Goal: Task Accomplishment & Management: Use online tool/utility

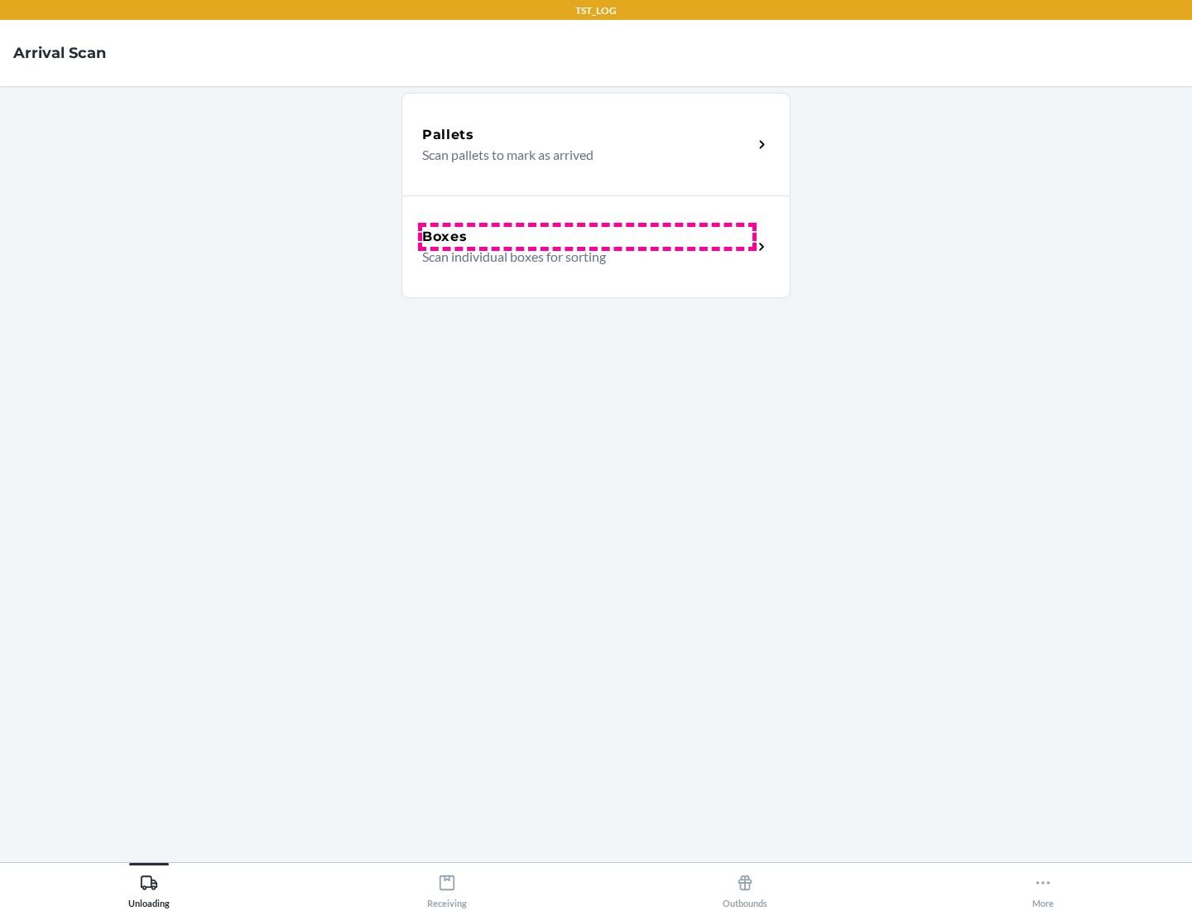
click at [587, 237] on div "Boxes" at bounding box center [587, 237] width 330 height 20
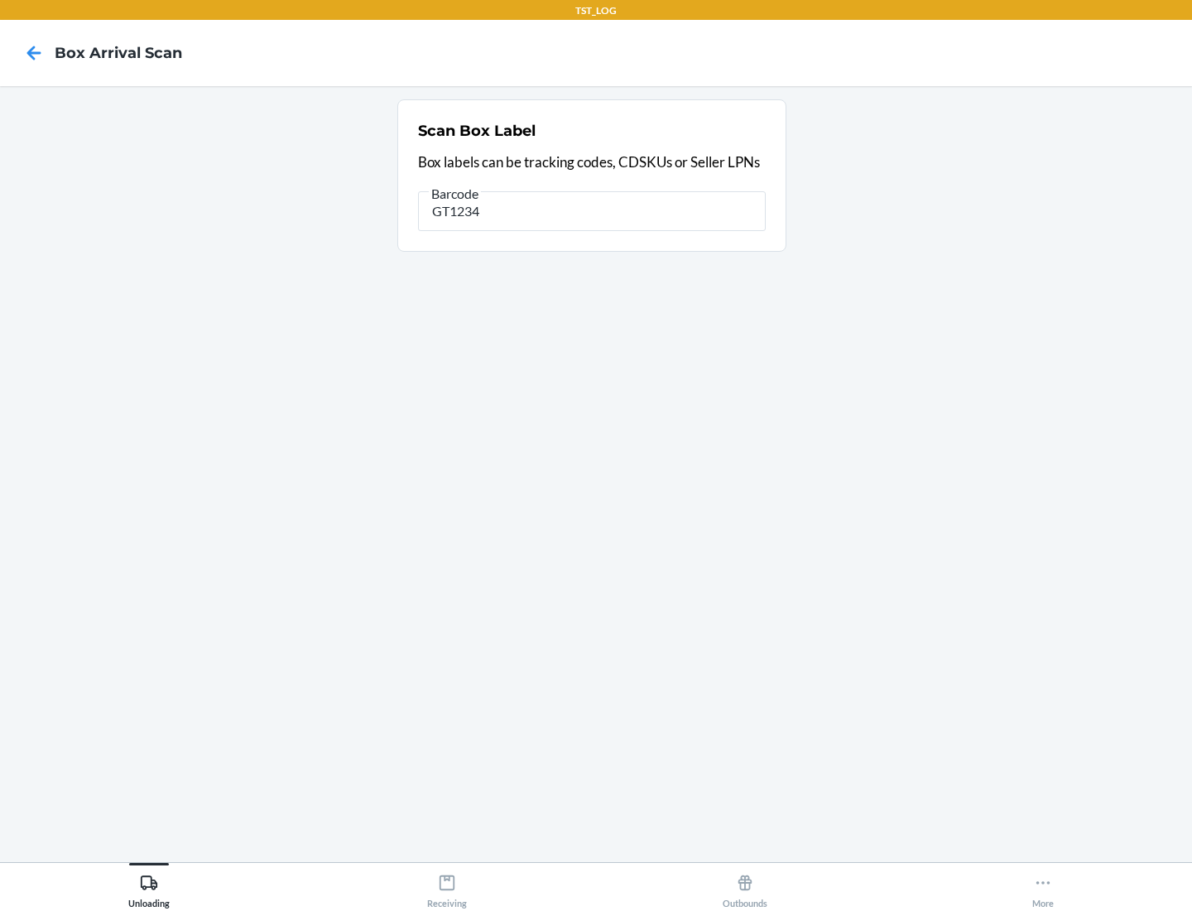
type input "GT1234"
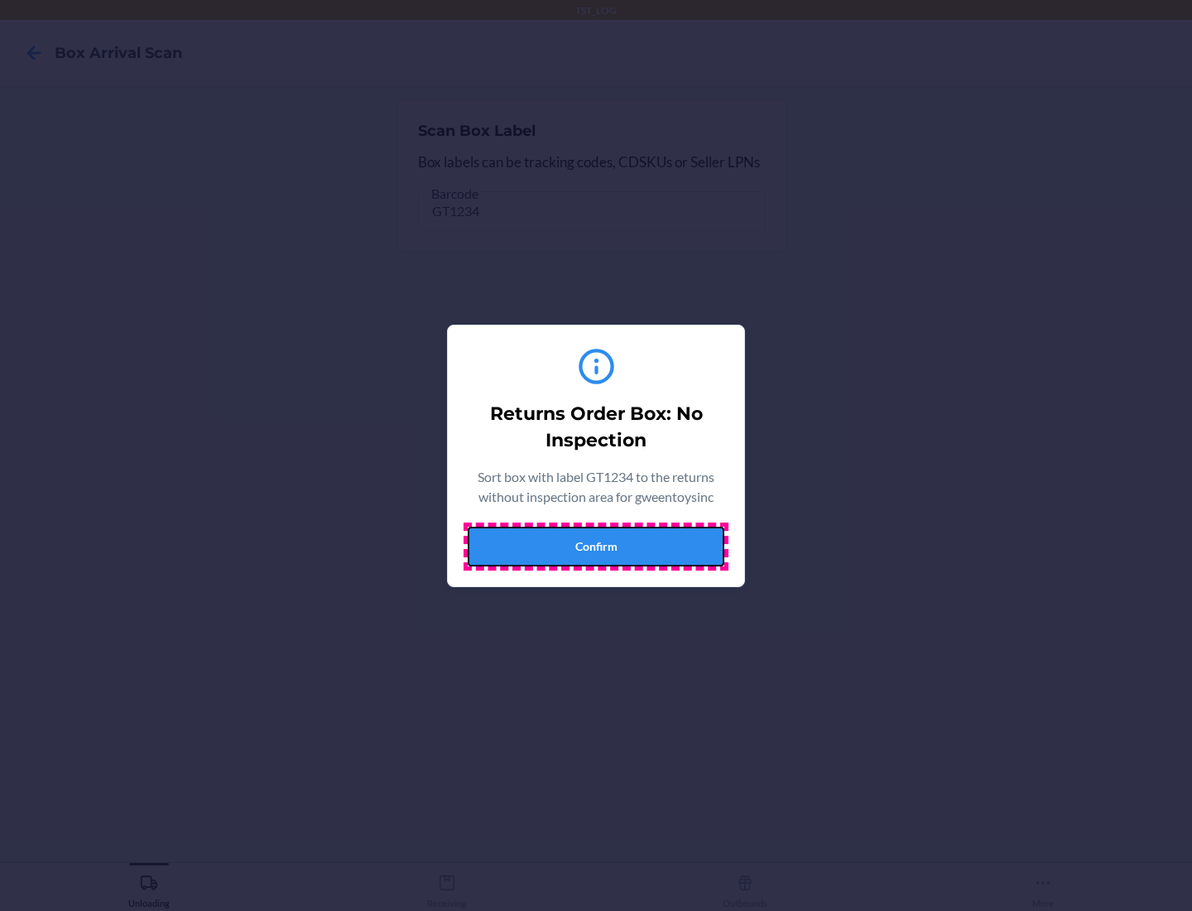
click at [596, 546] on button "Confirm" at bounding box center [596, 547] width 257 height 40
